Goal: Information Seeking & Learning: Learn about a topic

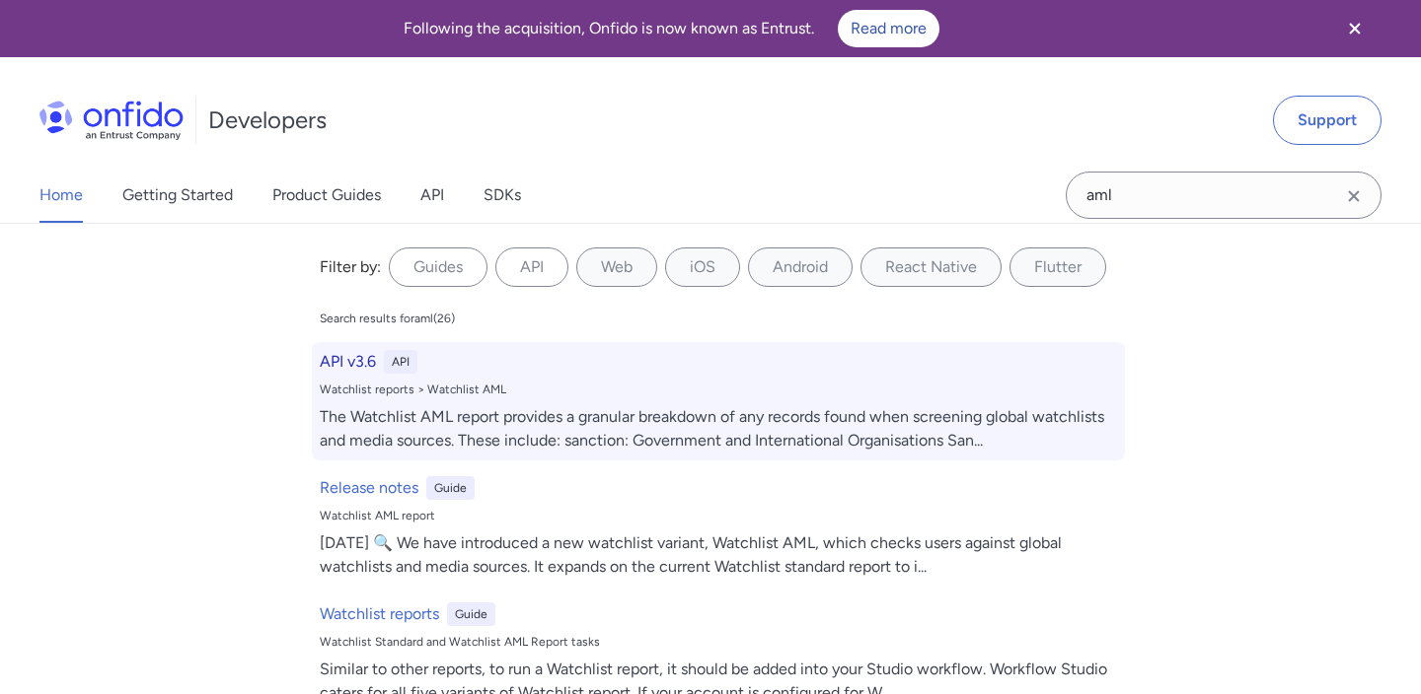
click at [586, 414] on div "The Watchlist AML report provides a granular breakdown of any records found whe…" at bounding box center [718, 428] width 797 height 47
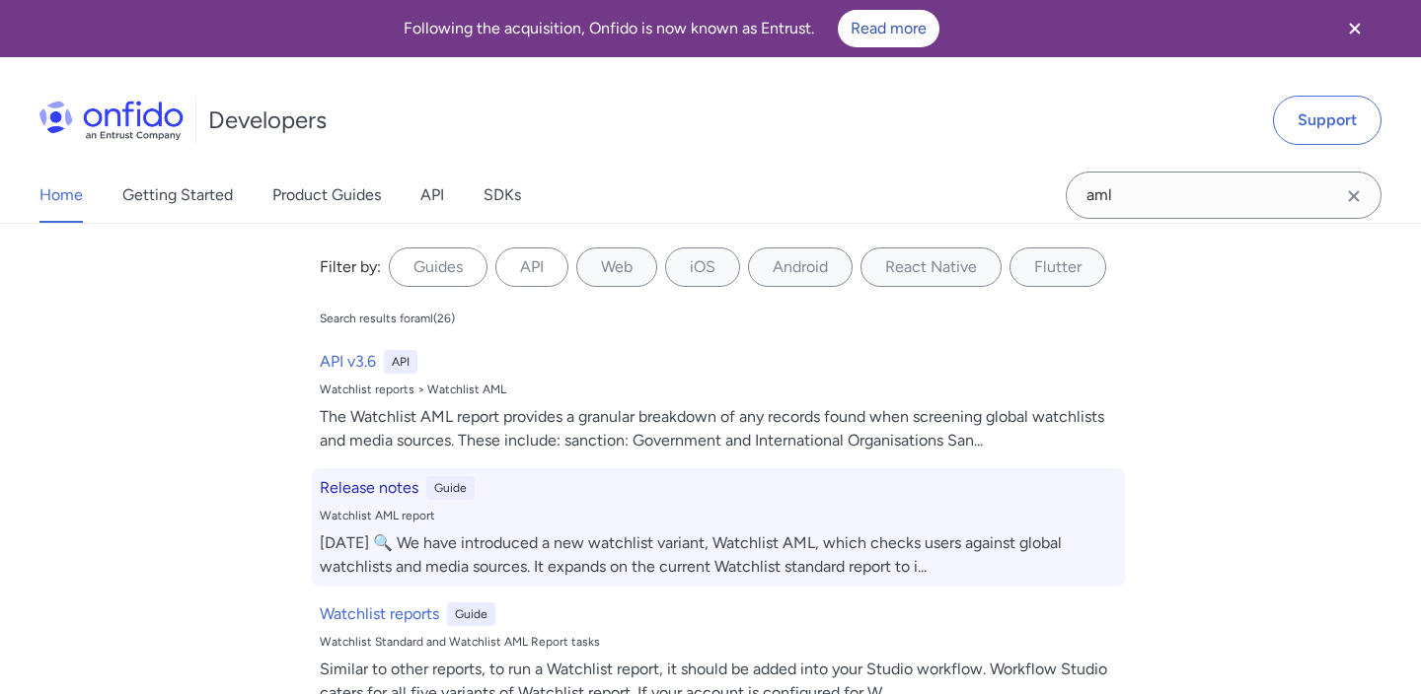
select select "http"
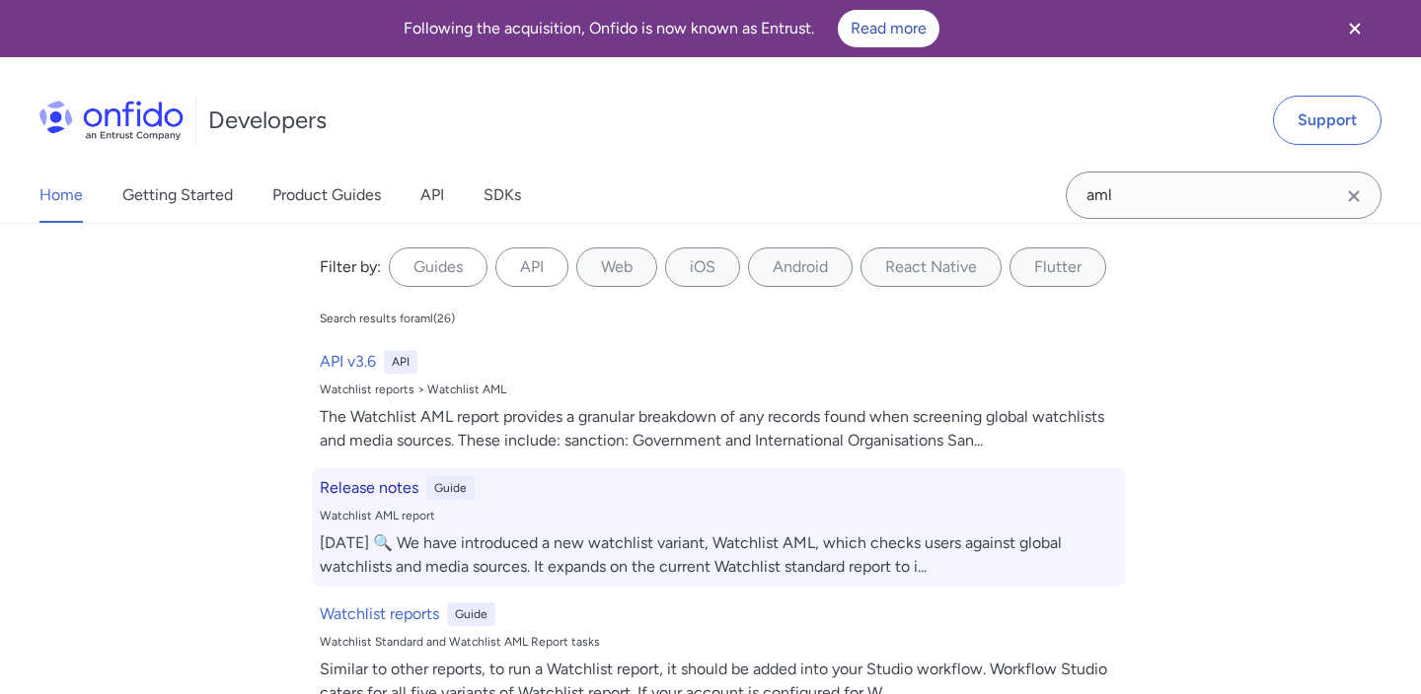
select select "http"
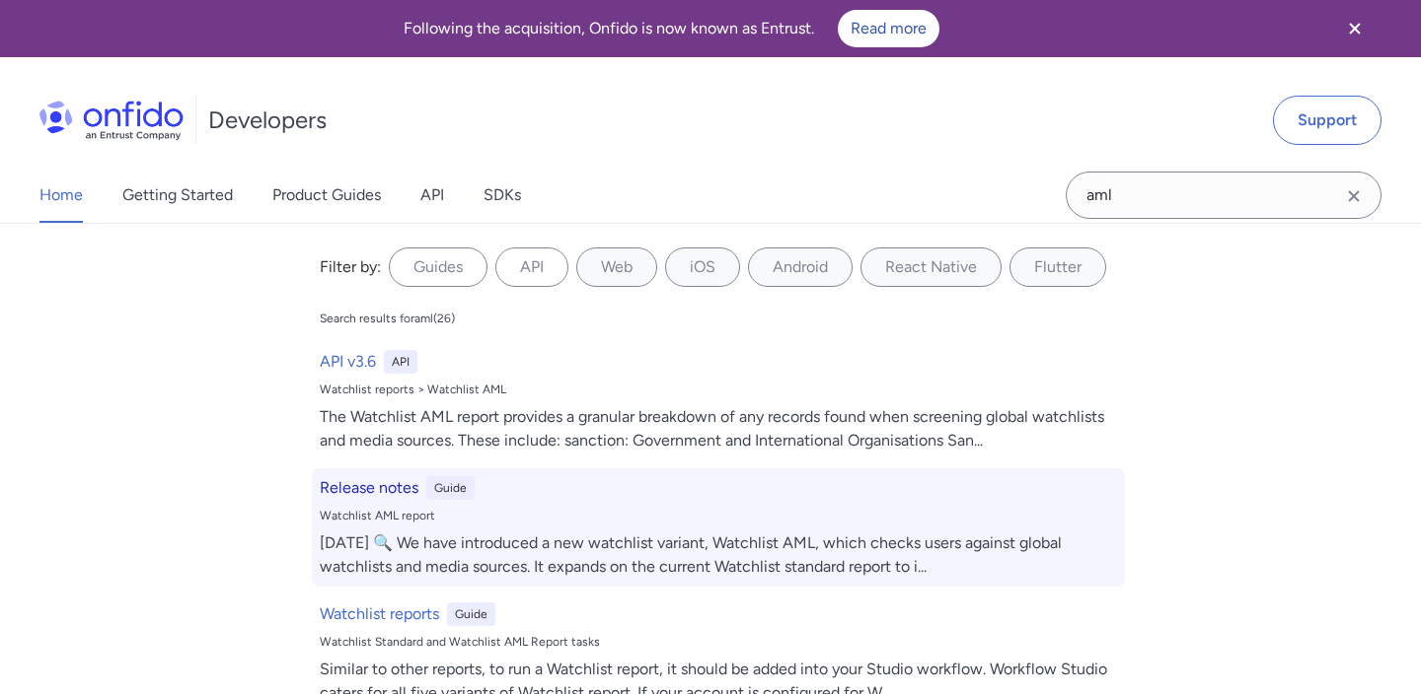
select select "http"
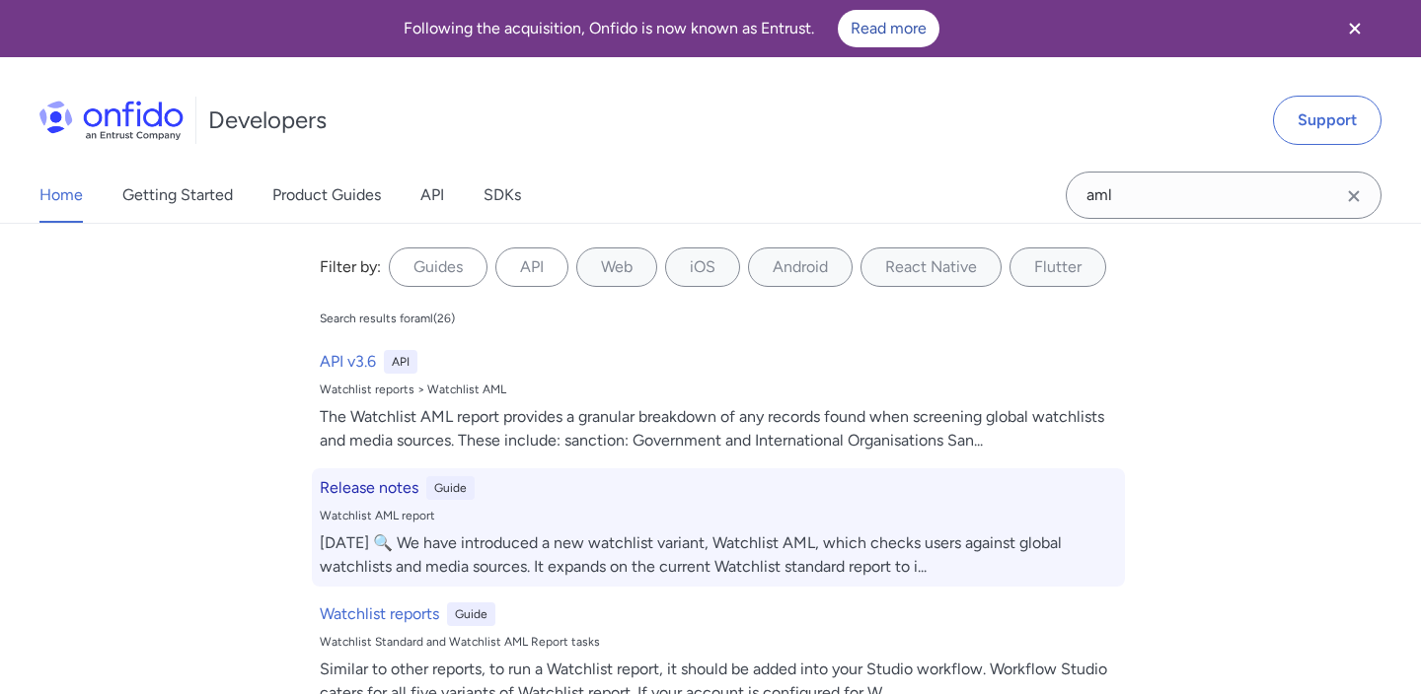
select select "http"
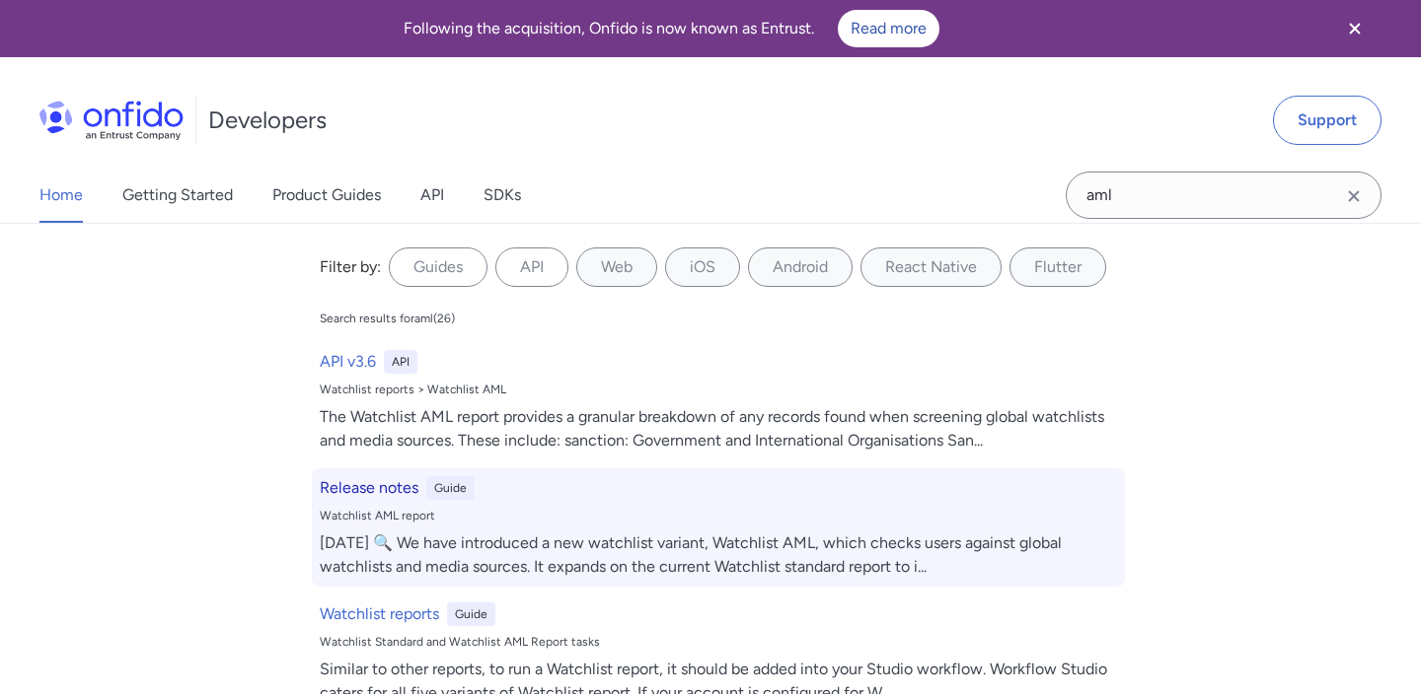
select select "http"
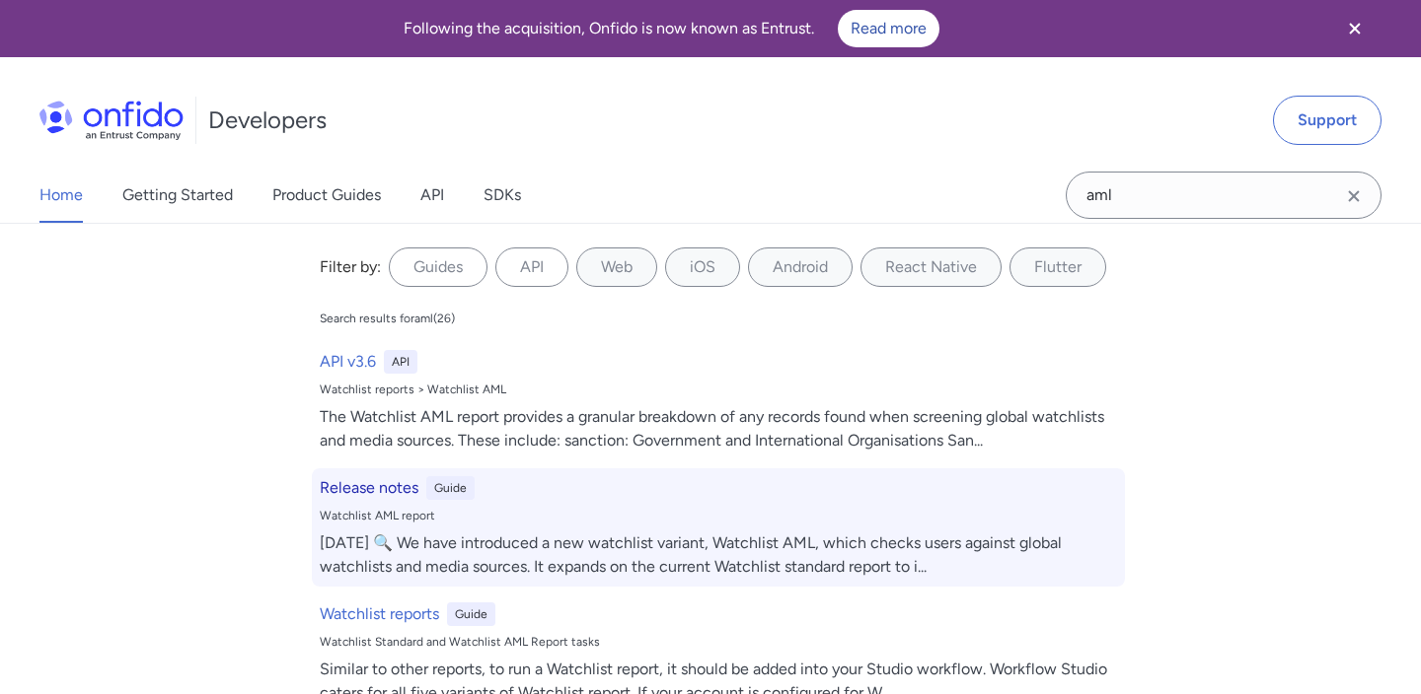
select select "http"
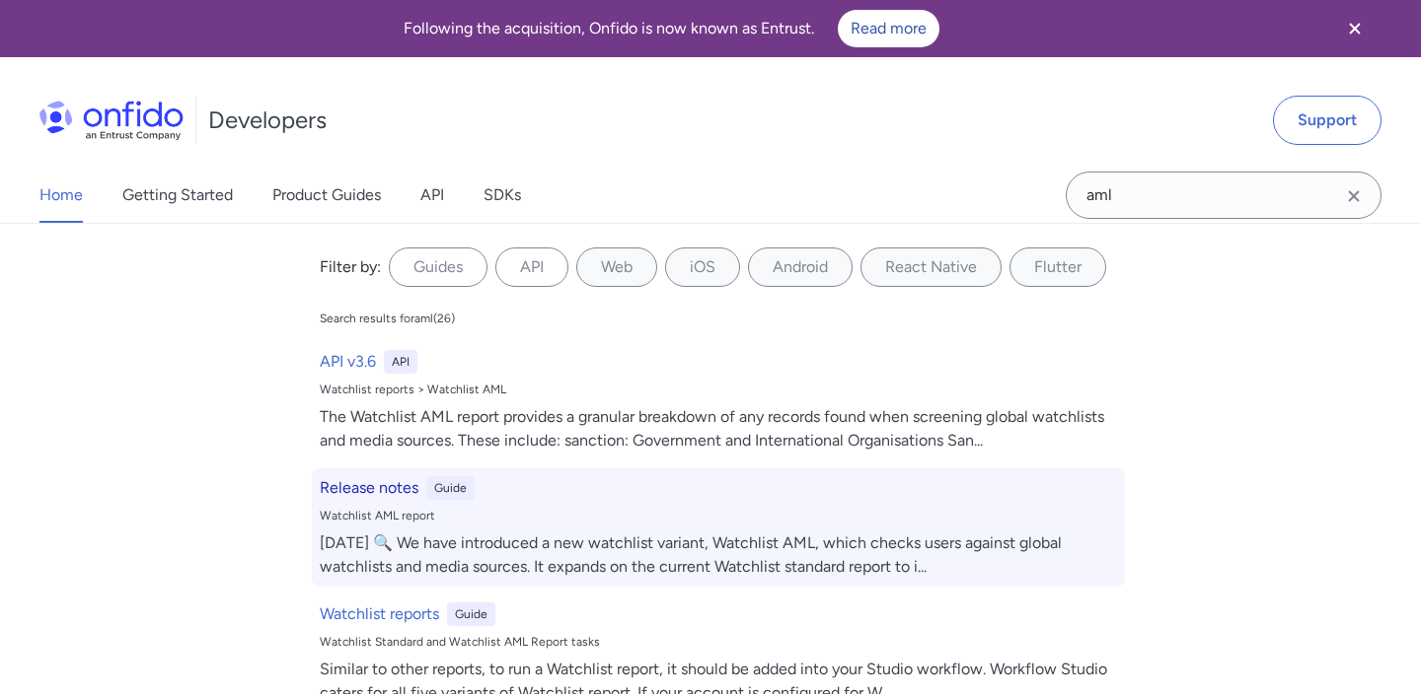
select select "http"
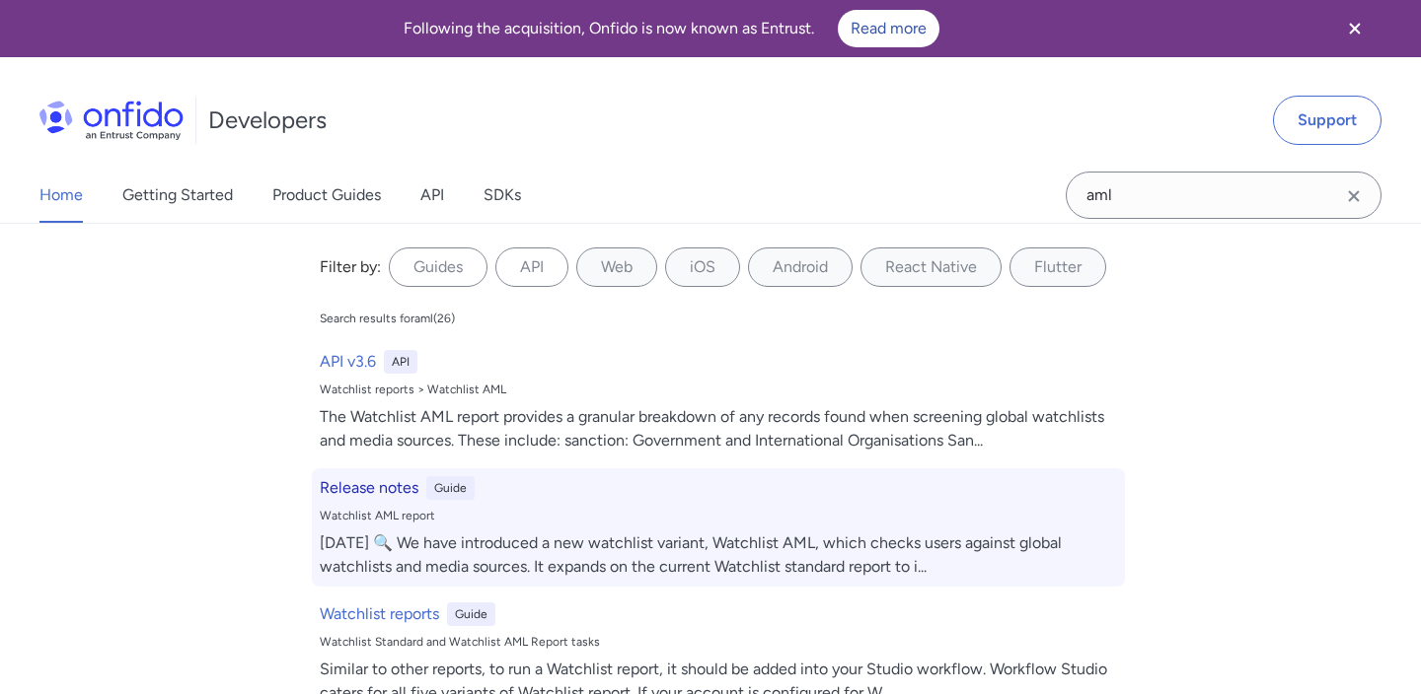
select select "http"
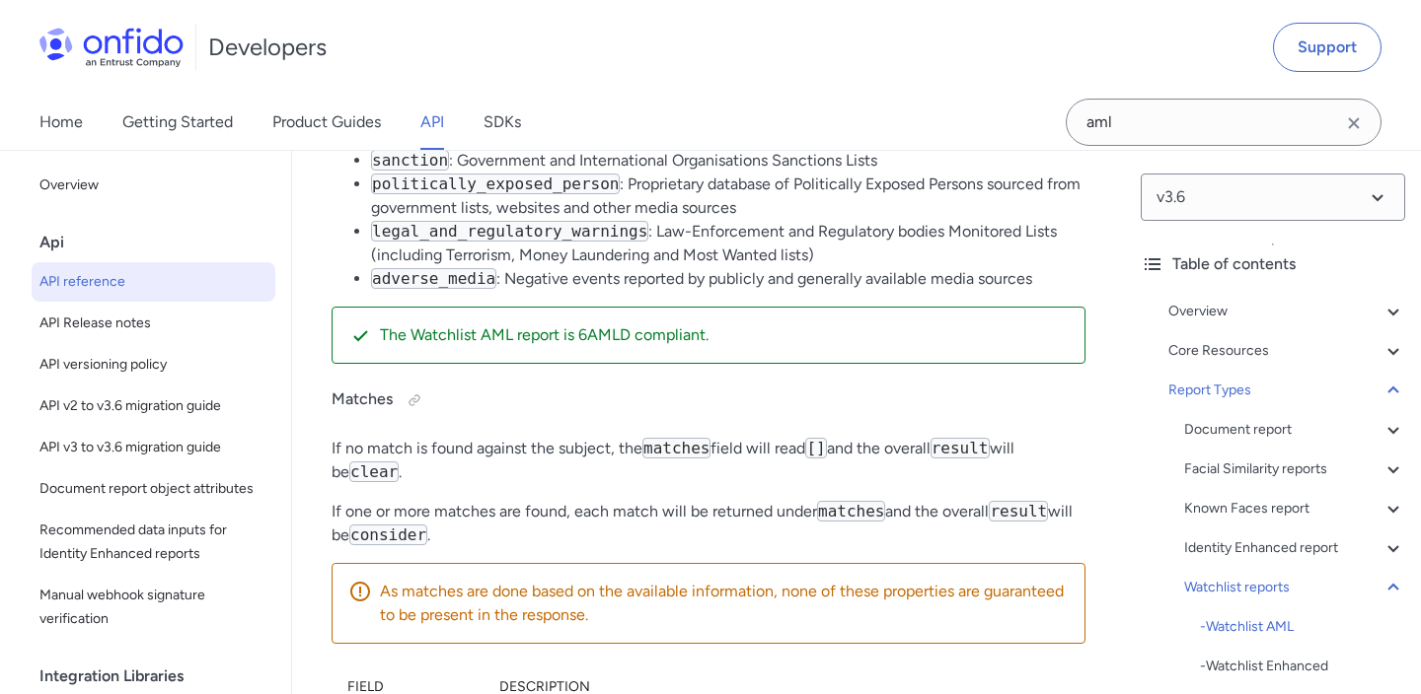
scroll to position [146943, 0]
click at [472, 64] on div at bounding box center [483, 49] width 32 height 32
